Goal: Find specific page/section: Find specific page/section

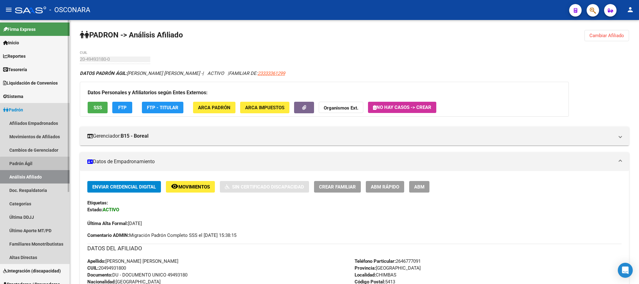
click at [36, 164] on link "Padrón Ágil" at bounding box center [35, 162] width 70 height 13
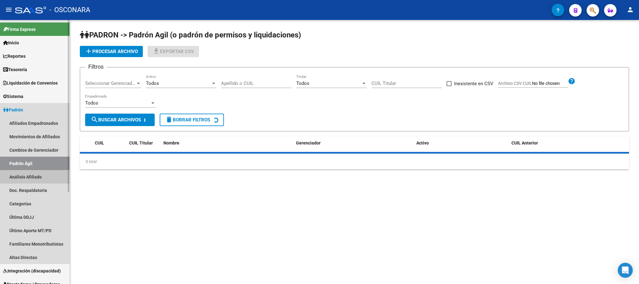
click at [36, 173] on link "Análisis Afiliado" at bounding box center [35, 176] width 70 height 13
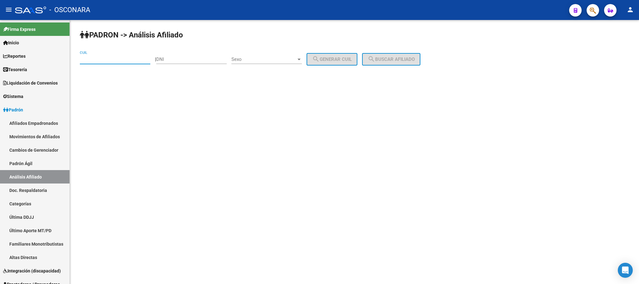
click at [122, 58] on input "CUIL" at bounding box center [115, 59] width 70 height 6
paste input "20-30066494-7"
type input "20-30066494-7"
click at [405, 59] on span "search Buscar afiliado" at bounding box center [391, 59] width 47 height 6
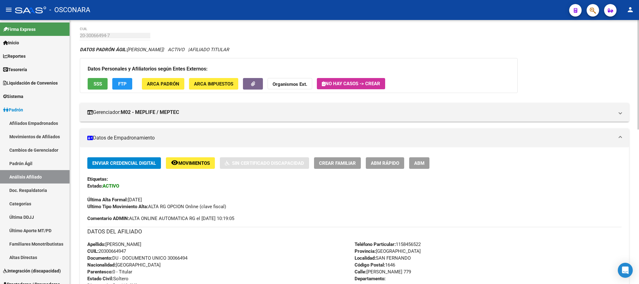
scroll to position [47, 0]
